Goal: Information Seeking & Learning: Learn about a topic

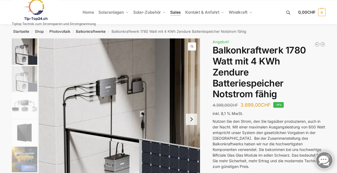
click at [172, 12] on span "Sales" at bounding box center [175, 12] width 11 height 5
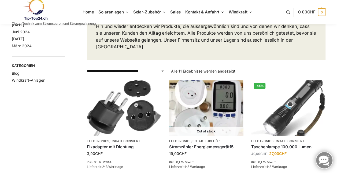
scroll to position [47, 0]
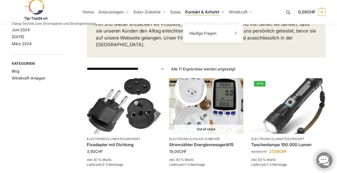
click at [195, 14] on span "Kontakt & Anfahrt" at bounding box center [202, 11] width 34 height 5
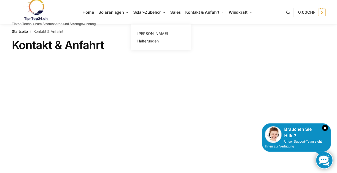
click at [152, 12] on span "Solar-Zubehör" at bounding box center [147, 12] width 28 height 5
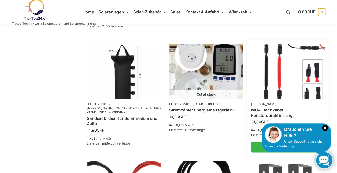
scroll to position [272, 0]
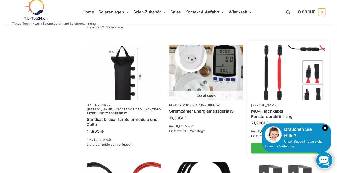
click at [285, 57] on img at bounding box center [288, 72] width 73 height 54
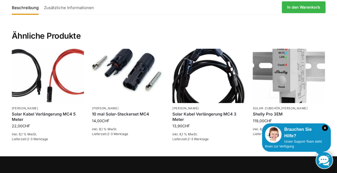
scroll to position [439, 0]
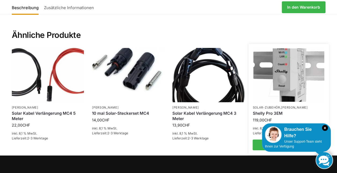
click at [279, 116] on div "Shelly Pro 3EM" at bounding box center [289, 113] width 72 height 8
click at [272, 113] on link "Shelly Pro 3EM" at bounding box center [289, 112] width 72 height 5
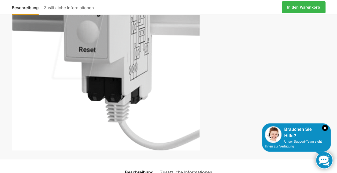
scroll to position [125, 0]
